Goal: Task Accomplishment & Management: Manage account settings

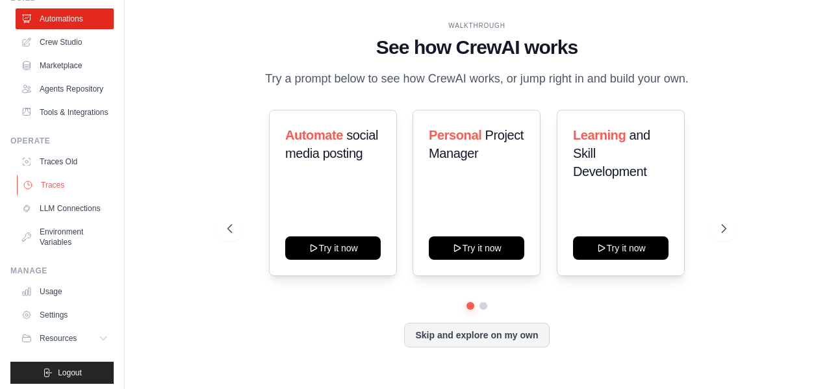
scroll to position [98, 0]
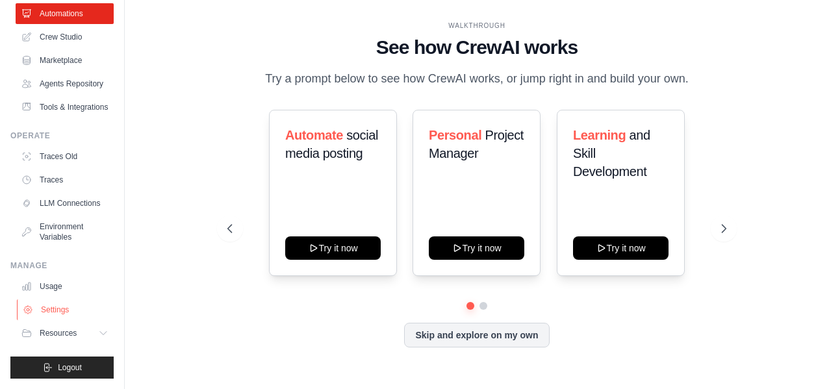
click at [56, 308] on link "Settings" at bounding box center [66, 309] width 98 height 21
